Goal: Task Accomplishment & Management: Manage account settings

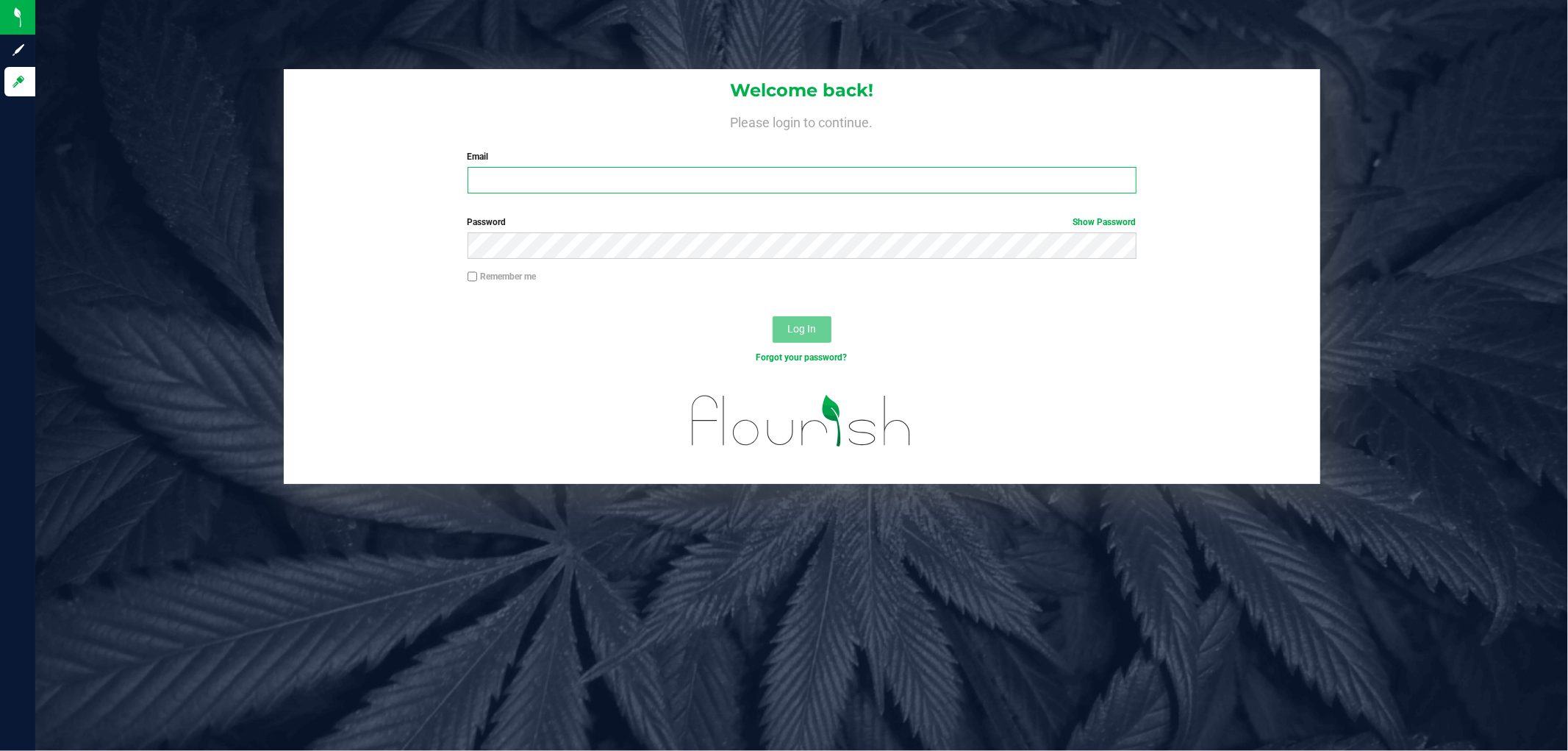
click at [759, 171] on input "Email" at bounding box center [802, 180] width 669 height 26
type input "[EMAIL_ADDRESS][DOMAIN_NAME]"
click at [773, 316] on button "Log In" at bounding box center [802, 330] width 58 height 26
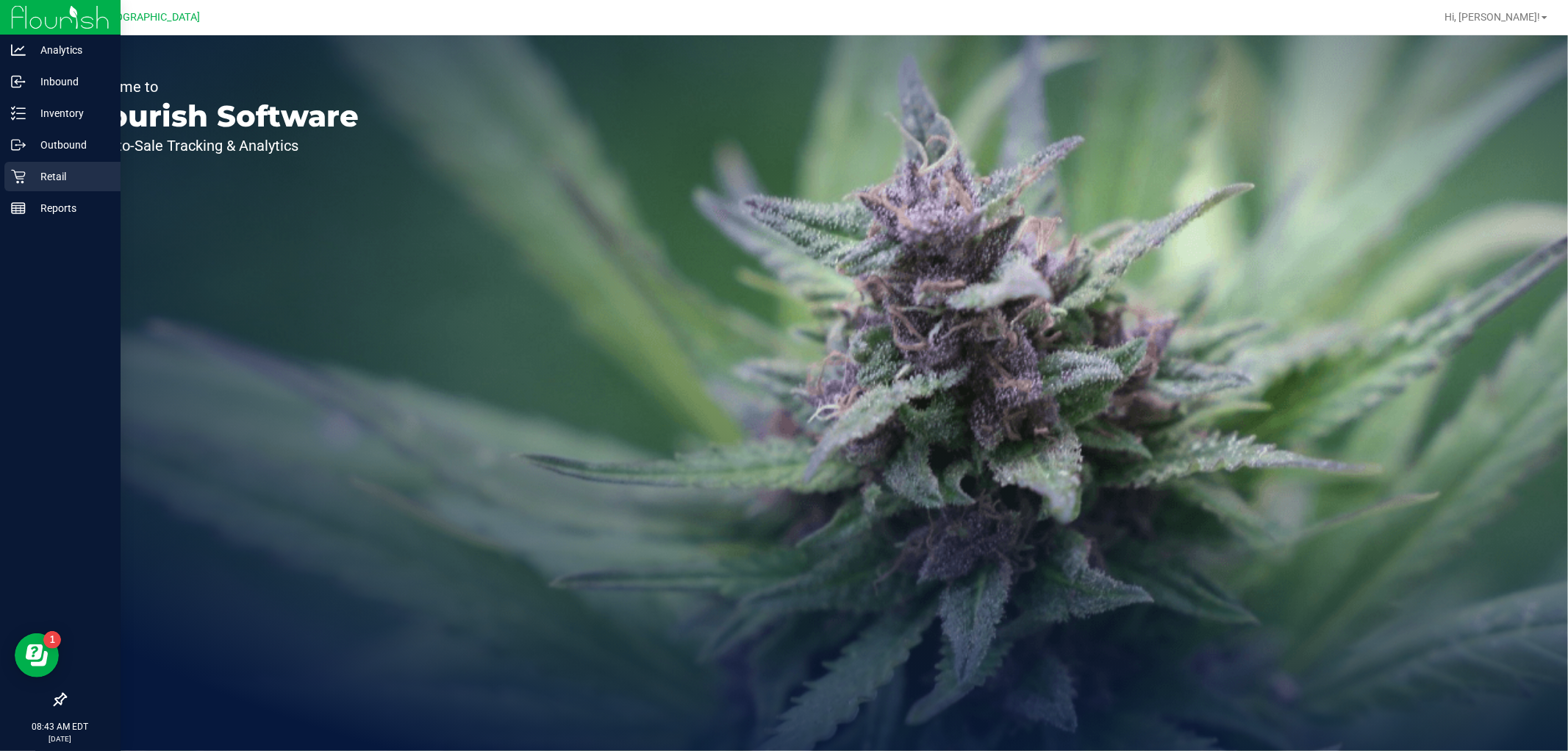
click at [62, 167] on p "Retail" at bounding box center [69, 176] width 88 height 18
